Goal: Transaction & Acquisition: Book appointment/travel/reservation

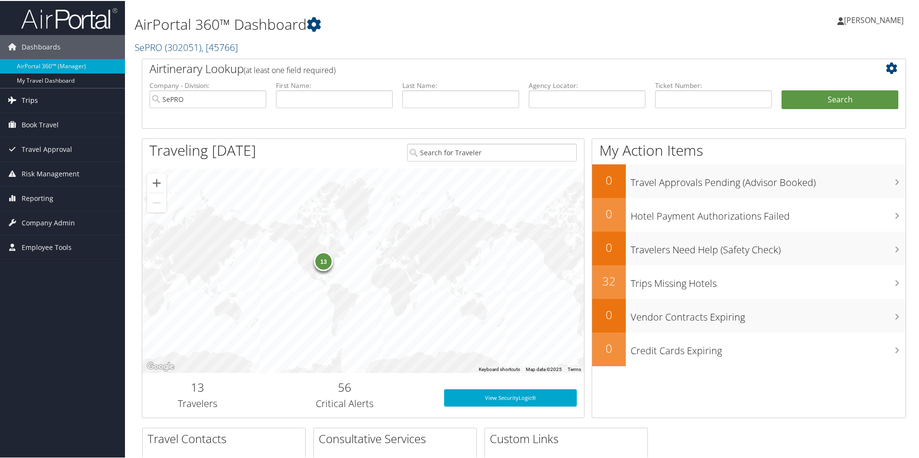
click at [35, 95] on span "Trips" at bounding box center [30, 99] width 16 height 24
click at [41, 191] on span "Book Travel" at bounding box center [40, 196] width 37 height 24
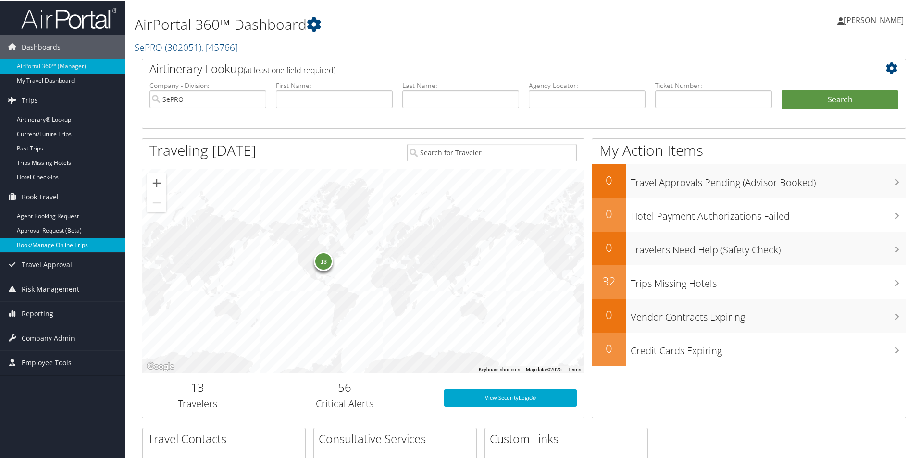
click at [46, 243] on link "Book/Manage Online Trips" at bounding box center [62, 244] width 125 height 14
